Goal: Navigation & Orientation: Find specific page/section

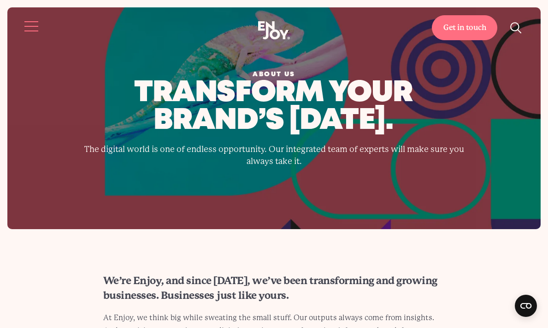
click at [29, 25] on button "Site navigation" at bounding box center [31, 26] width 19 height 19
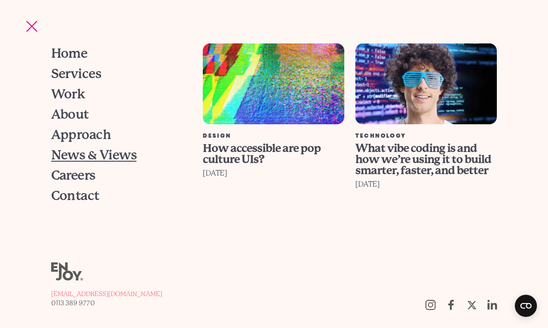
click at [92, 155] on span "News & Views" at bounding box center [93, 155] width 85 height 13
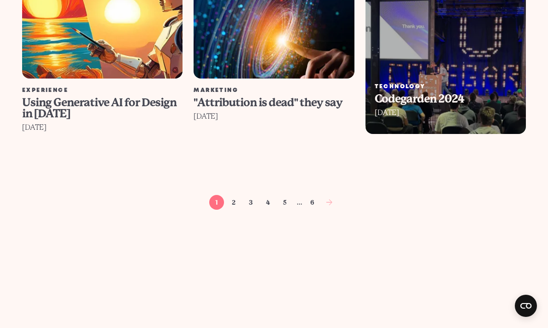
scroll to position [936, 0]
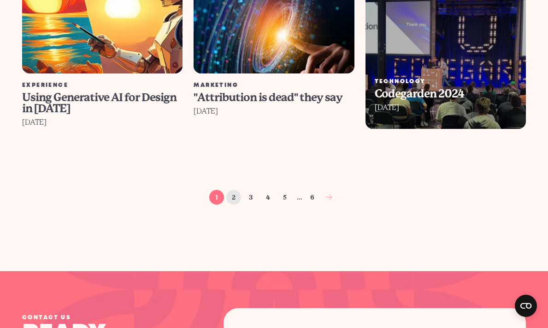
click at [236, 195] on link "2" at bounding box center [233, 197] width 15 height 15
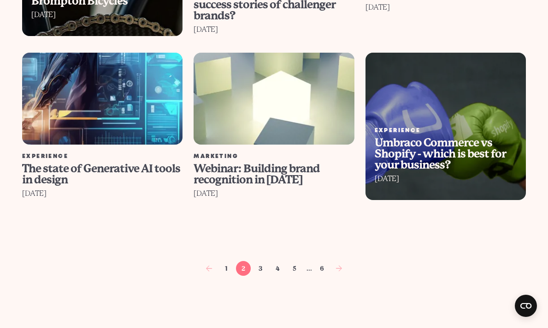
scroll to position [608, 0]
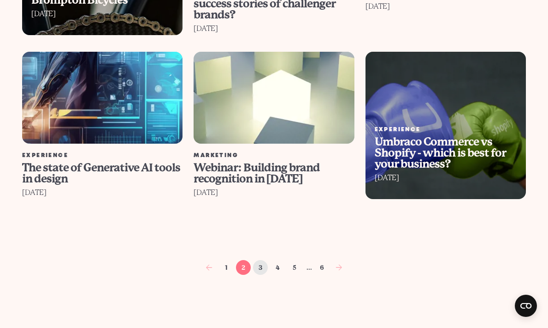
click at [264, 265] on link "3" at bounding box center [260, 267] width 15 height 15
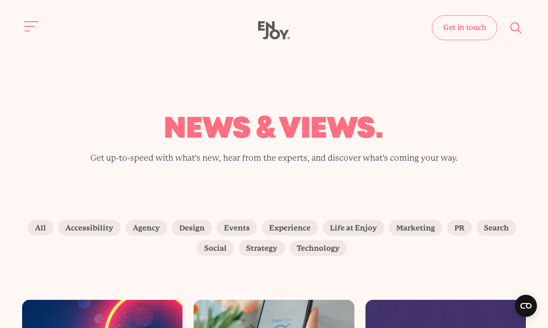
scroll to position [0, 0]
click at [28, 24] on button "Site navigation" at bounding box center [31, 26] width 19 height 19
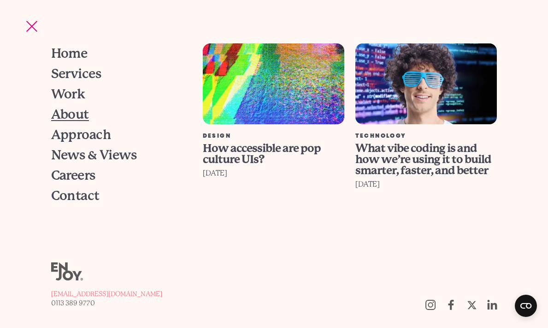
click at [77, 116] on span "About" at bounding box center [70, 114] width 38 height 13
